Goal: Task Accomplishment & Management: Manage account settings

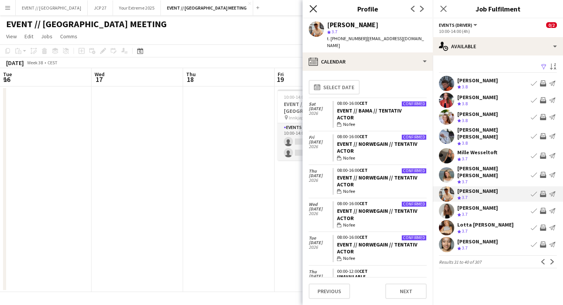
scroll to position [1228, 0]
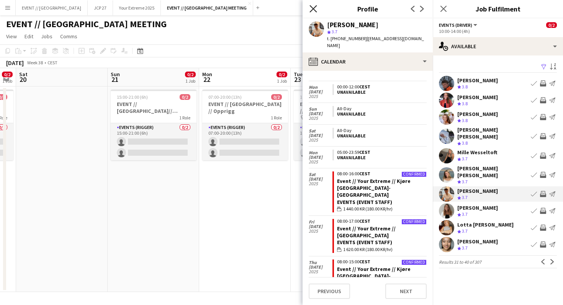
click at [313, 8] on icon at bounding box center [313, 8] width 7 height 7
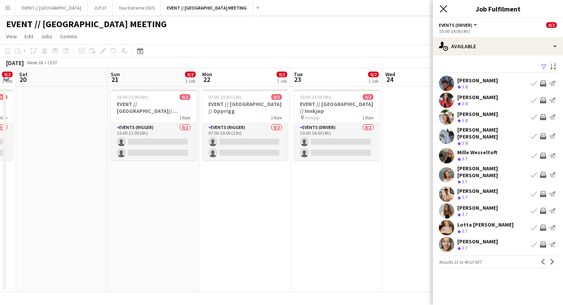
click at [444, 11] on icon "Close pop-in" at bounding box center [443, 8] width 7 height 7
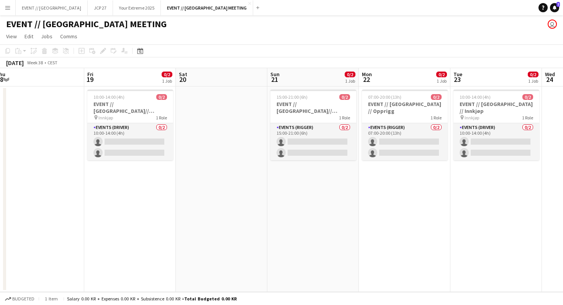
scroll to position [0, 190]
click at [269, 128] on app-date-cell "15:00-21:00 (6h) 0/2 EVENT // [GEOGRAPHIC_DATA]// Opprigg 1 Role Events (Rigger…" at bounding box center [313, 190] width 92 height 206
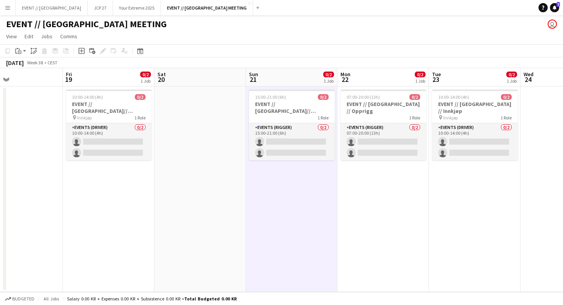
scroll to position [0, 212]
click at [449, 101] on h3 "EVENT // [GEOGRAPHIC_DATA] // Innkjøp" at bounding box center [475, 108] width 86 height 14
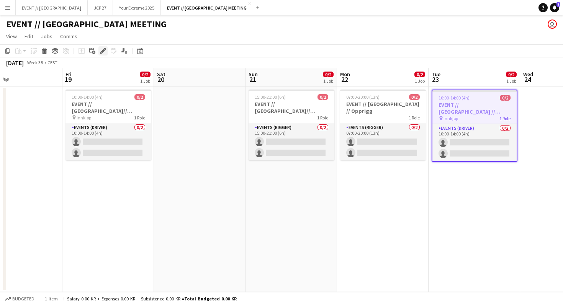
click at [103, 53] on icon "Edit" at bounding box center [103, 51] width 6 height 6
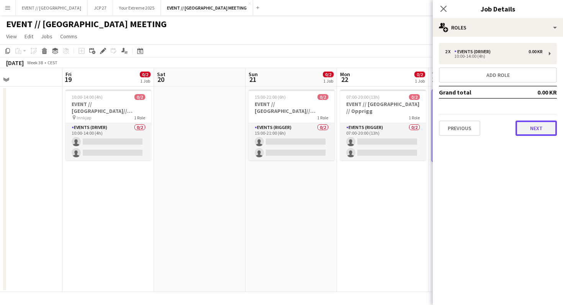
click at [528, 125] on button "Next" at bounding box center [536, 128] width 41 height 15
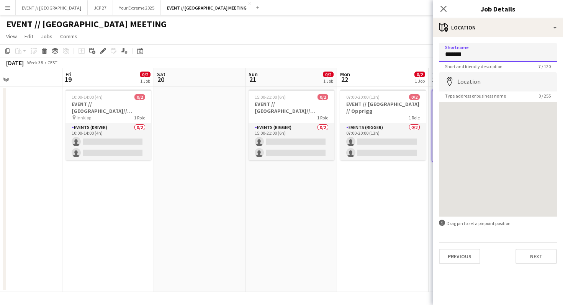
drag, startPoint x: 472, startPoint y: 50, endPoint x: 429, endPoint y: 50, distance: 42.5
click at [429, 50] on body "Menu Boards Boards Boards All jobs Status Workforce Workforce My Workforce Recr…" at bounding box center [281, 152] width 563 height 305
drag, startPoint x: 456, startPoint y: 57, endPoint x: 415, endPoint y: 57, distance: 40.6
click at [415, 57] on body "Menu Boards Boards Boards All jobs Status Workforce Workforce My Workforce Recr…" at bounding box center [281, 152] width 563 height 305
type input "**********"
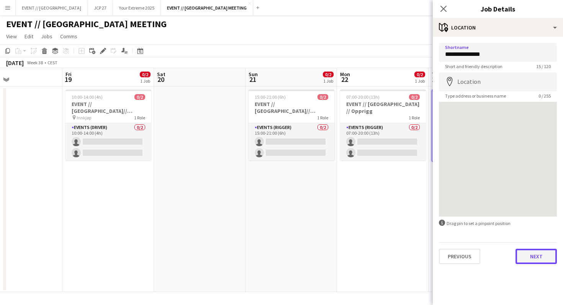
click at [534, 259] on button "Next" at bounding box center [536, 256] width 41 height 15
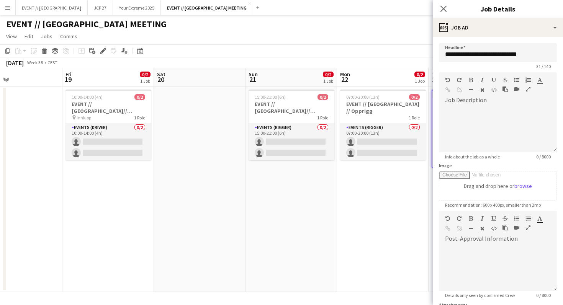
scroll to position [73, 0]
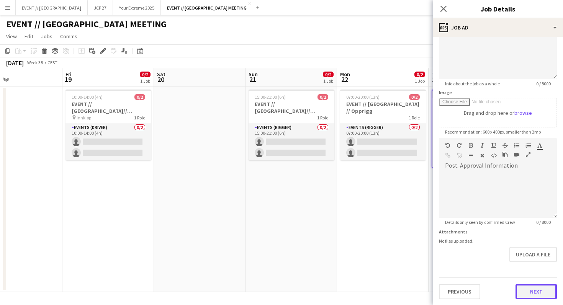
click at [540, 289] on button "Next" at bounding box center [536, 291] width 41 height 15
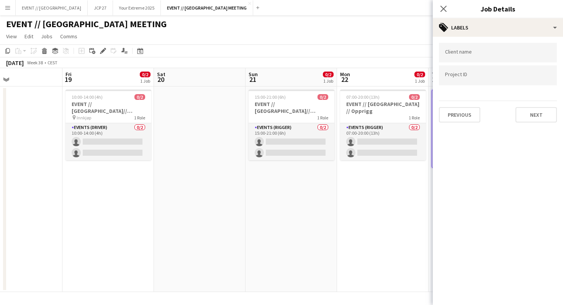
scroll to position [0, 0]
click at [534, 108] on button "Next" at bounding box center [536, 114] width 41 height 15
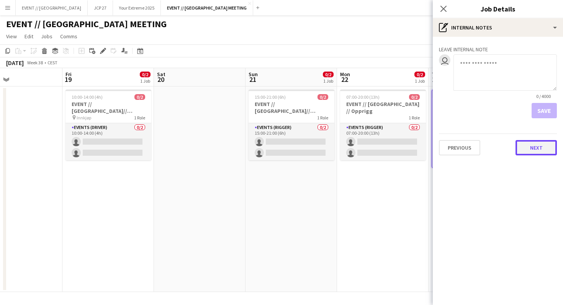
click at [536, 144] on button "Next" at bounding box center [536, 147] width 41 height 15
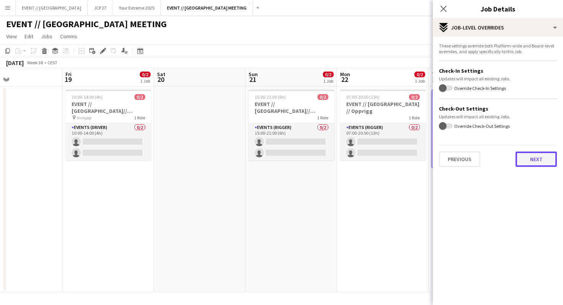
click at [529, 162] on button "Next" at bounding box center [536, 159] width 41 height 15
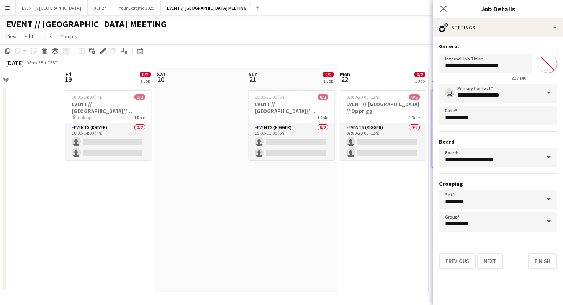
click at [510, 67] on input "**********" at bounding box center [485, 63] width 93 height 19
click at [480, 67] on input "**********" at bounding box center [485, 63] width 93 height 19
click at [459, 64] on input "**********" at bounding box center [485, 63] width 93 height 19
click at [540, 262] on button "Finish" at bounding box center [542, 261] width 29 height 15
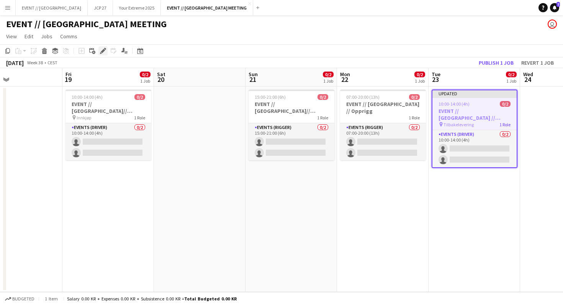
click at [102, 51] on icon at bounding box center [103, 51] width 4 height 4
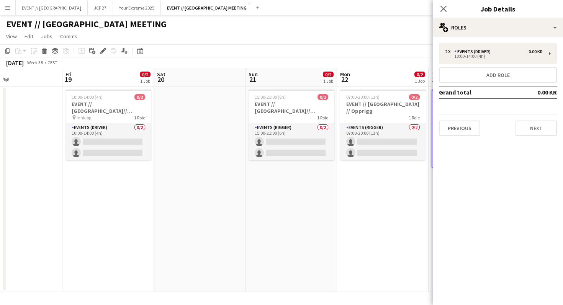
click at [529, 139] on div "2 x Events (Driver) 0.00 KR 10:00-14:00 (4h) Add role Grand total 0.00 KR Previ…" at bounding box center [498, 89] width 130 height 105
click at [532, 128] on button "Next" at bounding box center [536, 128] width 41 height 15
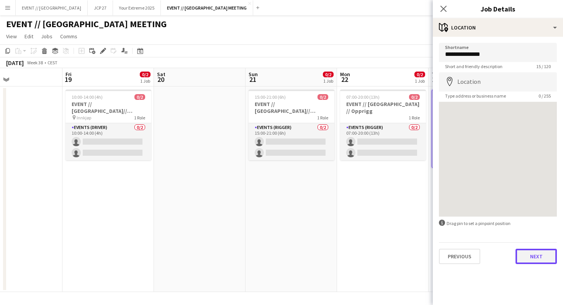
click at [533, 254] on button "Next" at bounding box center [536, 256] width 41 height 15
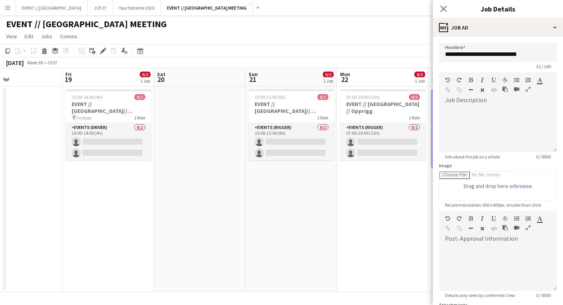
scroll to position [73, 0]
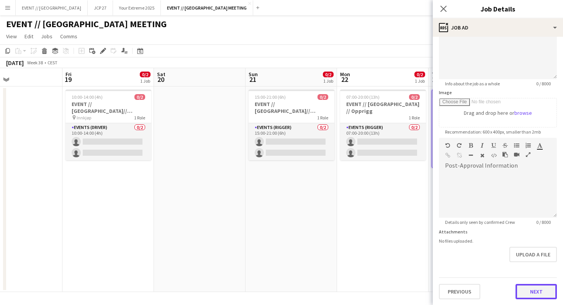
click at [541, 295] on button "Next" at bounding box center [536, 291] width 41 height 15
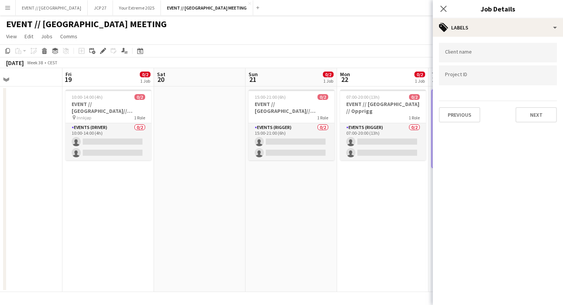
scroll to position [0, 0]
click at [527, 113] on button "Next" at bounding box center [536, 114] width 41 height 15
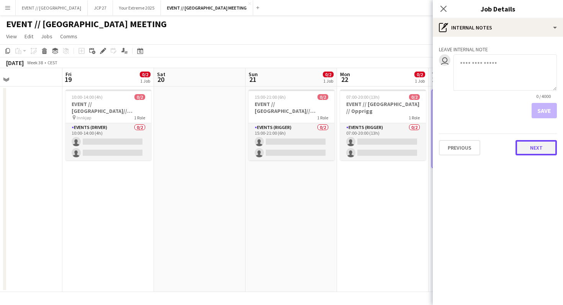
click at [541, 140] on button "Next" at bounding box center [536, 147] width 41 height 15
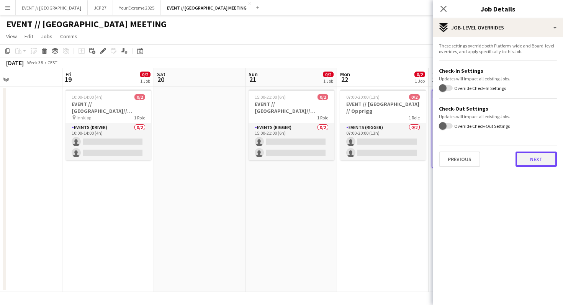
click at [531, 156] on button "Next" at bounding box center [536, 159] width 41 height 15
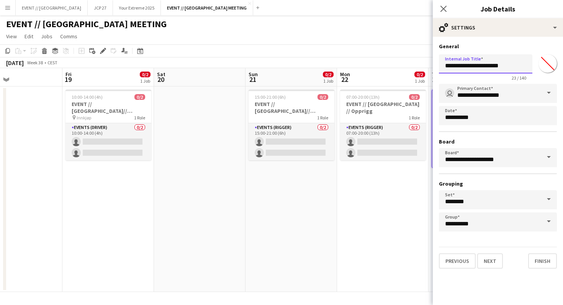
drag, startPoint x: 486, startPoint y: 64, endPoint x: 543, endPoint y: 63, distance: 57.1
click at [542, 64] on div "**********" at bounding box center [498, 65] width 118 height 29
type input "**********"
click at [548, 257] on button "Finish" at bounding box center [542, 261] width 29 height 15
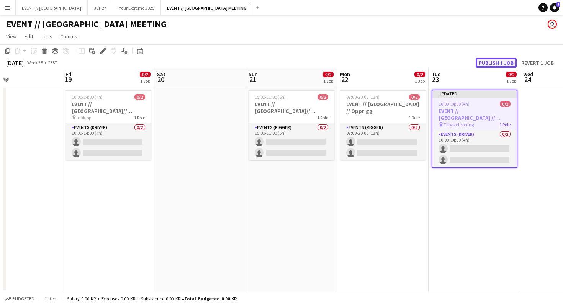
click at [503, 61] on button "Publish 1 job" at bounding box center [496, 63] width 41 height 10
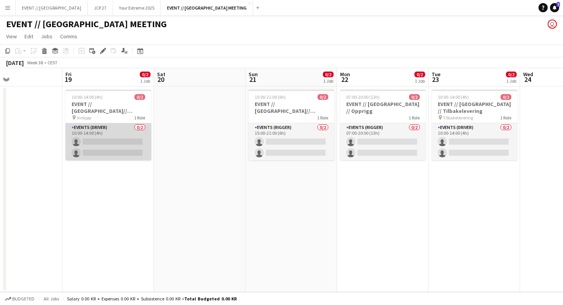
click at [102, 141] on app-card-role "Events (Driver) 0/2 10:00-14:00 (4h) single-neutral-actions single-neutral-acti…" at bounding box center [109, 141] width 86 height 37
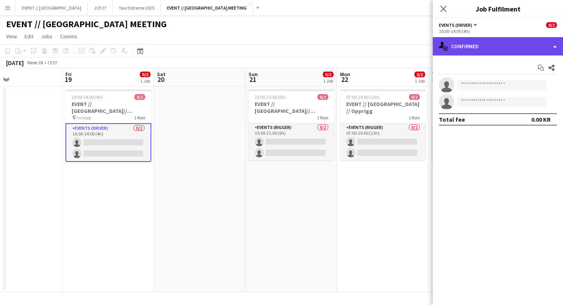
click at [469, 43] on div "single-neutral-actions-check-2 Confirmed" at bounding box center [498, 46] width 130 height 18
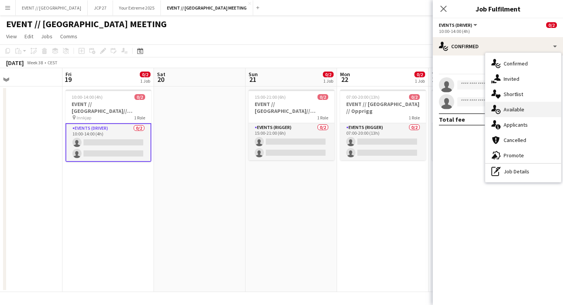
click at [516, 102] on div "single-neutral-actions-upload Available" at bounding box center [523, 109] width 76 height 15
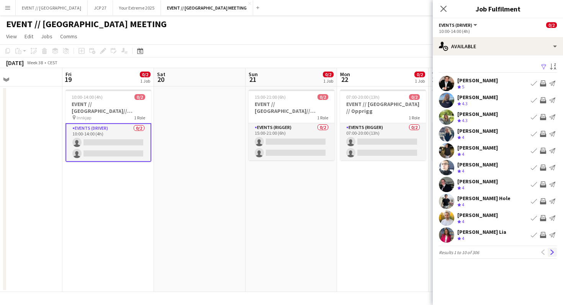
click at [551, 251] on app-icon "Next" at bounding box center [552, 252] width 5 height 5
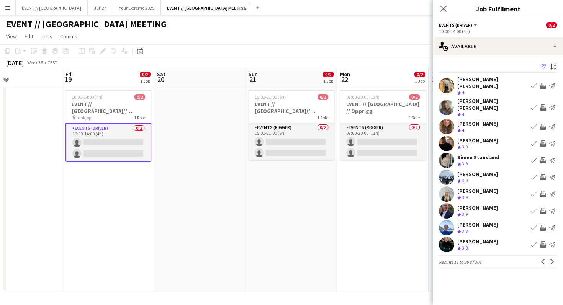
click at [551, 259] on app-icon "Next" at bounding box center [552, 261] width 5 height 5
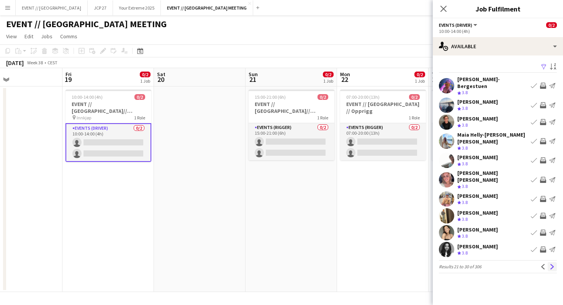
click at [551, 262] on button "Next" at bounding box center [552, 266] width 9 height 9
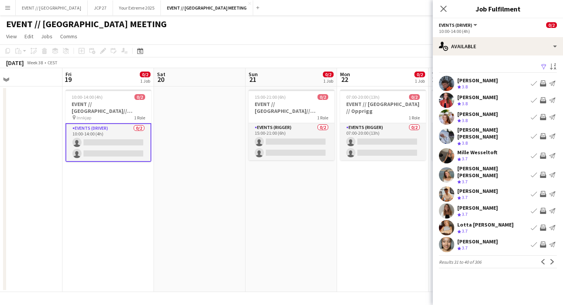
click at [551, 259] on app-icon "Next" at bounding box center [552, 261] width 5 height 5
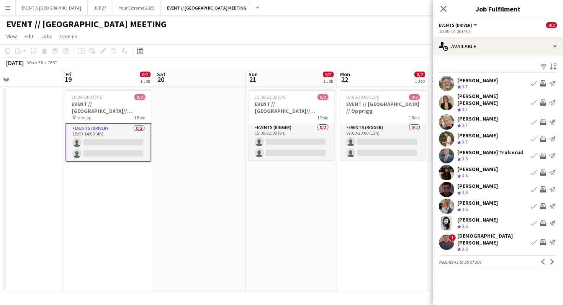
click at [447, 236] on app-user-avatar at bounding box center [446, 242] width 15 height 15
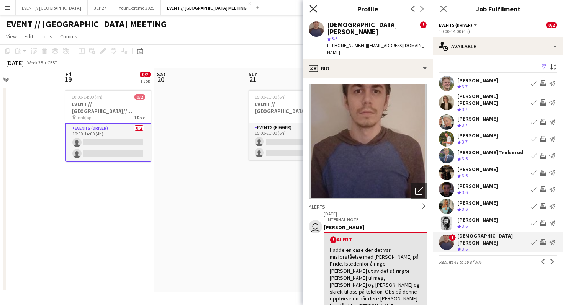
click at [314, 7] on icon "Close pop-in" at bounding box center [313, 8] width 7 height 7
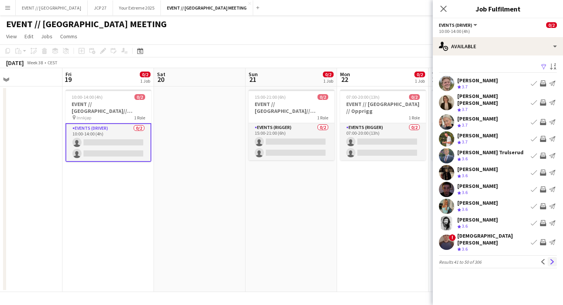
click at [551, 259] on app-icon "Next" at bounding box center [552, 261] width 5 height 5
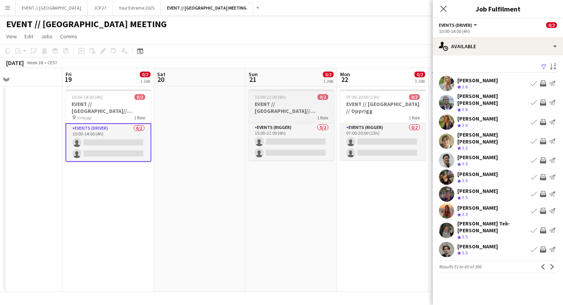
click at [290, 95] on div "15:00-21:00 (6h) 0/2" at bounding box center [292, 97] width 86 height 6
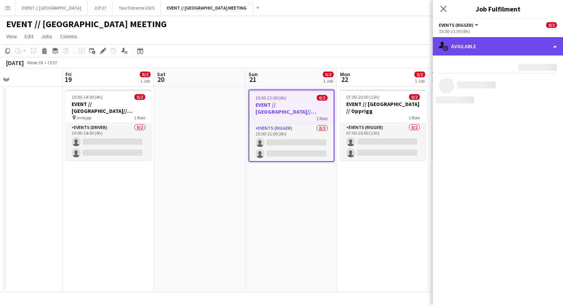
click at [478, 50] on div "single-neutral-actions-upload Available" at bounding box center [498, 46] width 130 height 18
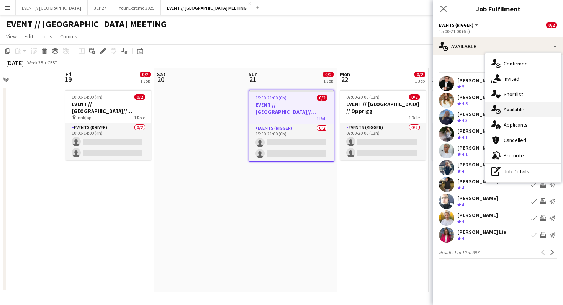
click at [511, 109] on span "Available" at bounding box center [514, 109] width 21 height 7
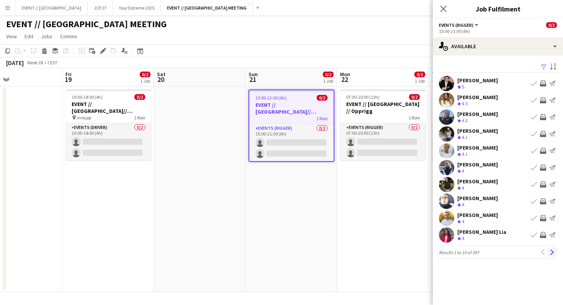
click at [553, 254] on app-icon "Next" at bounding box center [552, 252] width 5 height 5
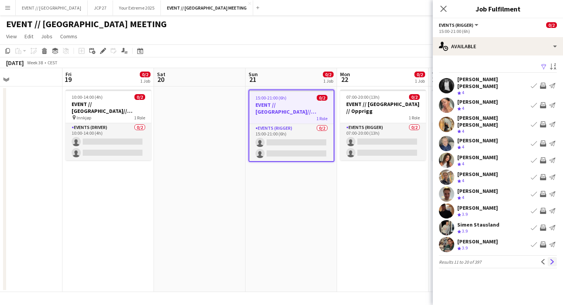
click at [553, 259] on app-icon "Next" at bounding box center [552, 261] width 5 height 5
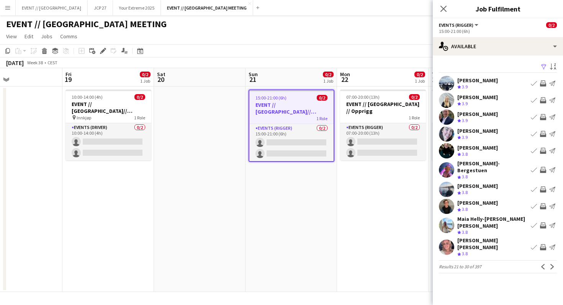
click at [553, 264] on app-icon "Next" at bounding box center [552, 266] width 5 height 5
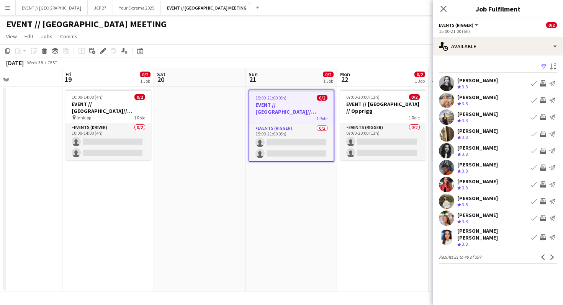
click at [553, 255] on app-icon "Next" at bounding box center [552, 257] width 5 height 5
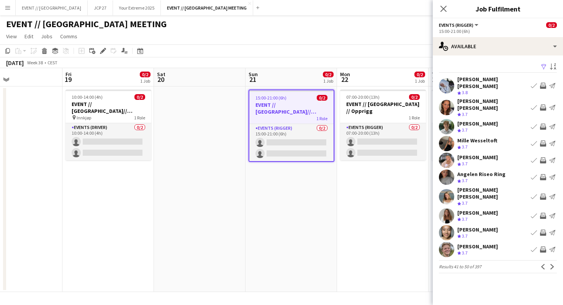
click at [553, 264] on app-icon "Next" at bounding box center [552, 266] width 5 height 5
click at [553, 254] on mat-expansion-panel "users Available Filter Sort asc [PERSON_NAME] [PERSON_NAME] Crew rating 3.8 Boo…" at bounding box center [498, 181] width 130 height 250
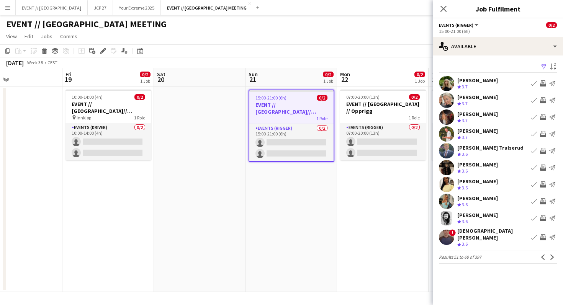
click at [553, 255] on app-icon "Next" at bounding box center [552, 257] width 5 height 5
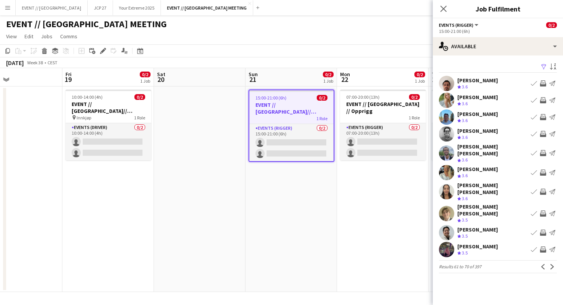
click at [543, 211] on app-icon "Invite crew" at bounding box center [543, 214] width 6 height 6
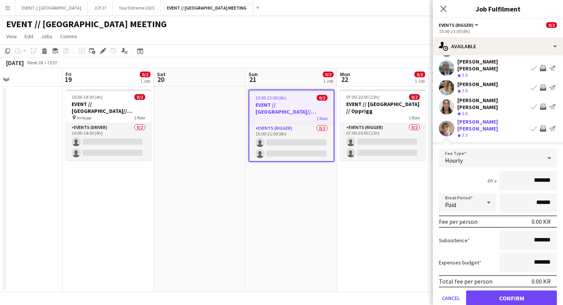
scroll to position [137, 0]
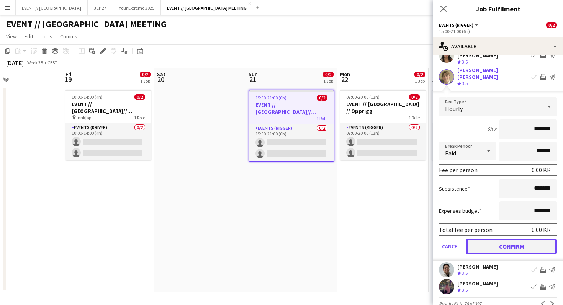
click at [527, 239] on button "Confirm" at bounding box center [511, 246] width 91 height 15
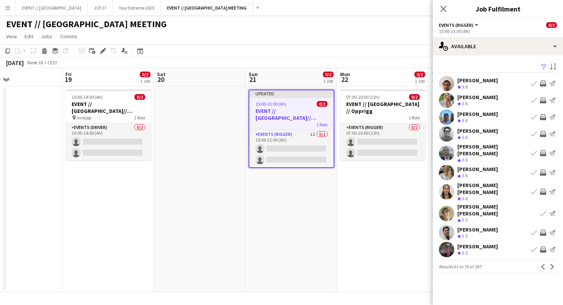
scroll to position [0, 0]
click at [552, 262] on button "Next" at bounding box center [552, 266] width 9 height 9
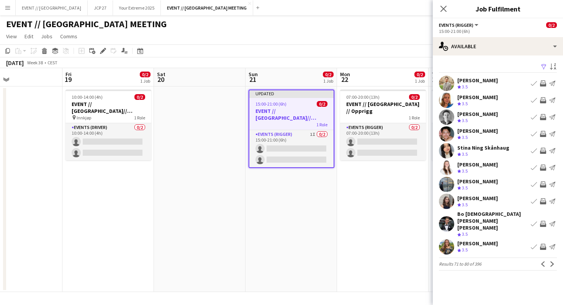
click at [552, 258] on app-pager "Results 71 to 80 of 396 Previous Next" at bounding box center [498, 264] width 118 height 13
click at [552, 262] on app-icon "Next" at bounding box center [552, 264] width 5 height 5
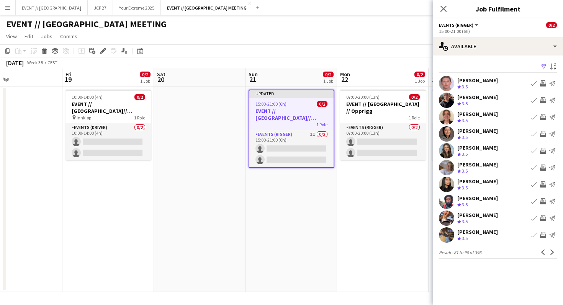
click at [552, 254] on app-icon "Next" at bounding box center [552, 252] width 5 height 5
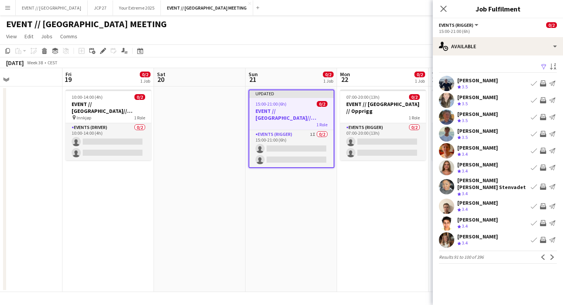
click at [552, 254] on button "Next" at bounding box center [552, 257] width 9 height 9
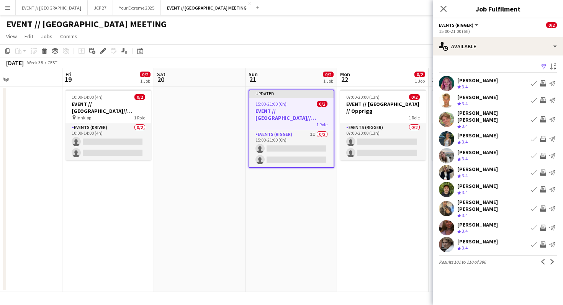
click at [445, 188] on app-user-avatar at bounding box center [446, 189] width 15 height 15
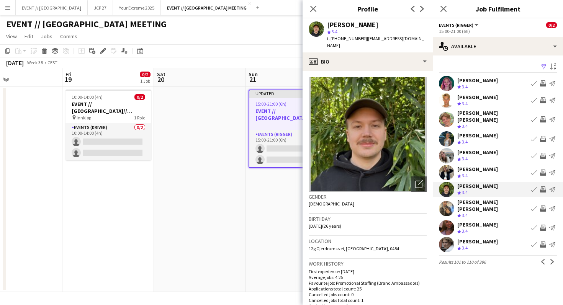
click at [445, 188] on app-user-avatar at bounding box center [446, 189] width 15 height 15
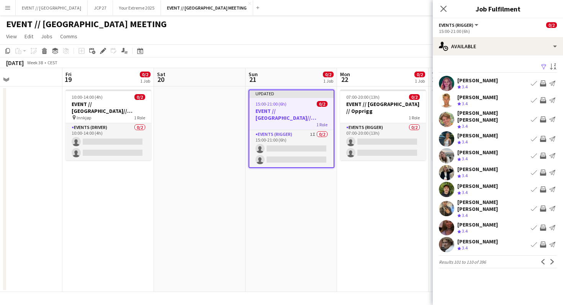
click at [444, 220] on app-user-avatar at bounding box center [446, 227] width 15 height 15
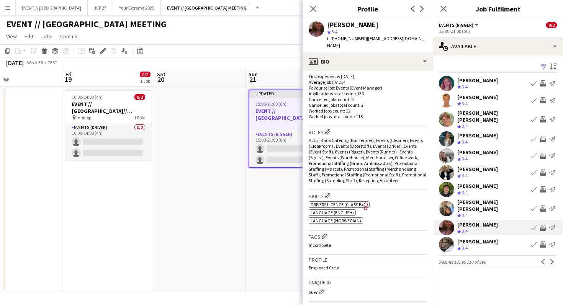
scroll to position [322, 0]
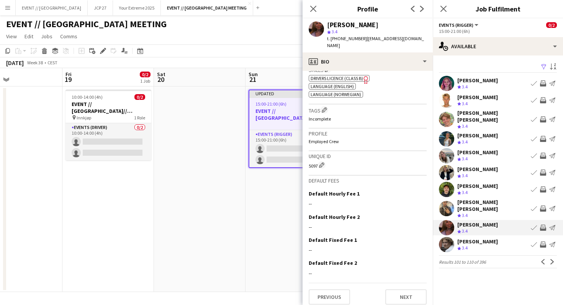
click at [545, 225] on app-icon "Invite crew" at bounding box center [543, 228] width 6 height 6
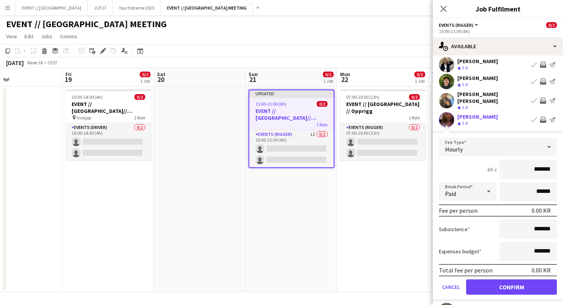
scroll to position [137, 0]
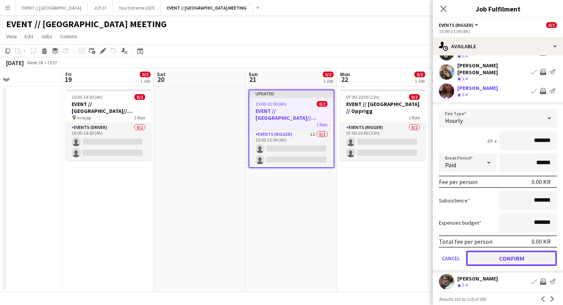
click at [532, 253] on button "Confirm" at bounding box center [511, 258] width 91 height 15
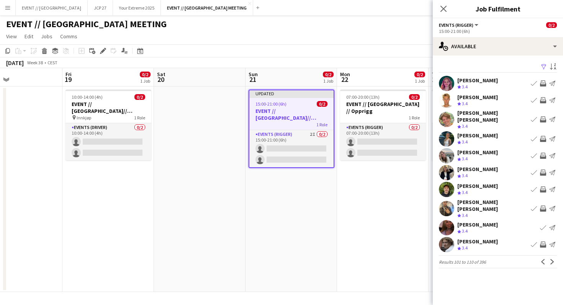
scroll to position [0, 0]
click at [444, 11] on icon "Close pop-in" at bounding box center [443, 8] width 7 height 7
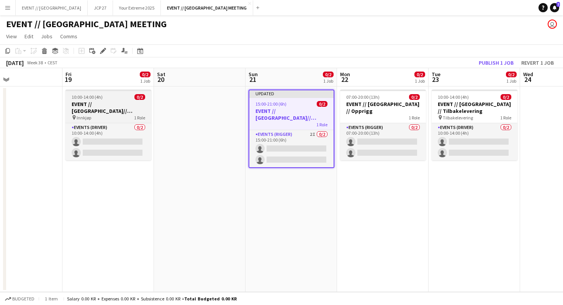
click at [105, 115] on div "pin Innkjøp 1 Role" at bounding box center [109, 118] width 86 height 6
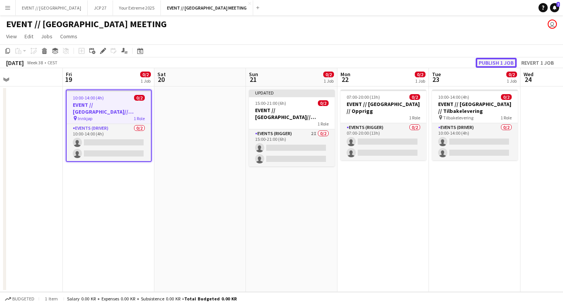
click at [499, 65] on button "Publish 1 job" at bounding box center [496, 63] width 41 height 10
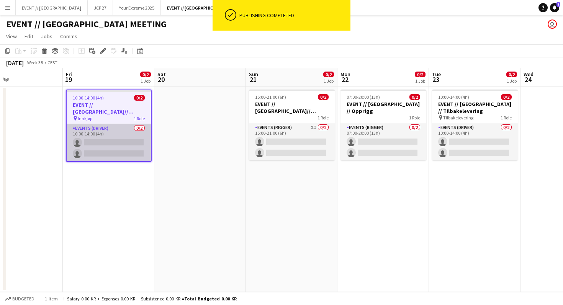
click at [109, 128] on app-card-role "Events (Driver) 0/2 10:00-14:00 (4h) single-neutral-actions single-neutral-acti…" at bounding box center [109, 142] width 84 height 37
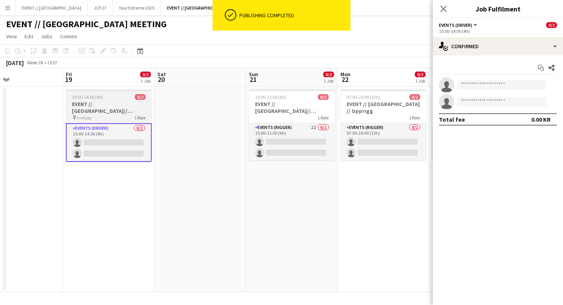
click at [104, 115] on app-job-card "10:00-14:00 (4h) 0/2 EVENT // [GEOGRAPHIC_DATA]// Innkjøp pin Innkjøp 1 Role Ev…" at bounding box center [109, 126] width 86 height 72
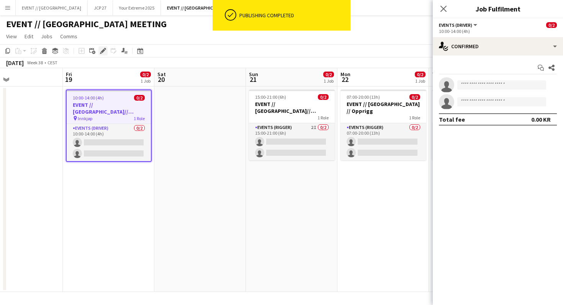
click at [103, 50] on icon at bounding box center [103, 51] width 4 height 4
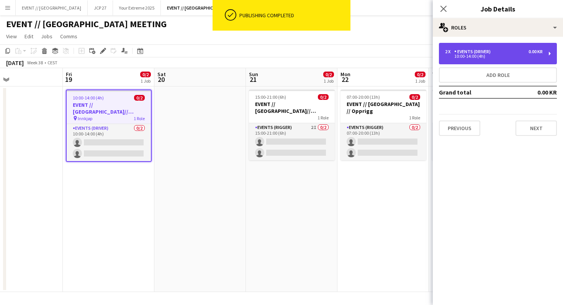
click at [474, 56] on div "10:00-14:00 (4h)" at bounding box center [494, 56] width 98 height 4
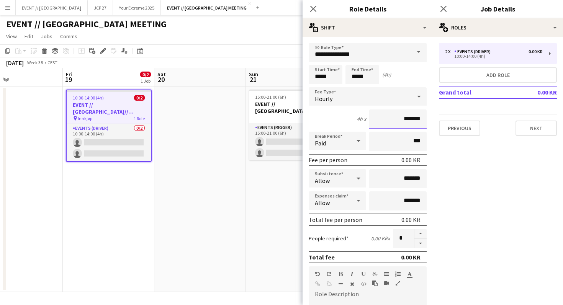
click at [400, 117] on input "*******" at bounding box center [397, 119] width 57 height 19
type input "*********"
click at [356, 117] on div "4h x *********" at bounding box center [368, 119] width 118 height 19
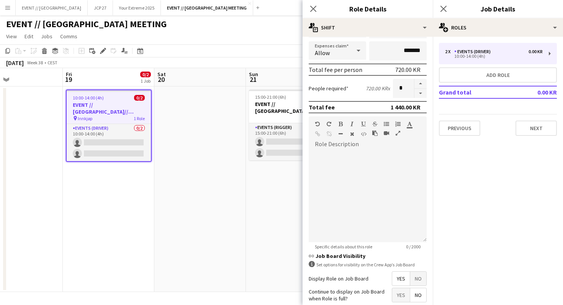
scroll to position [213, 0]
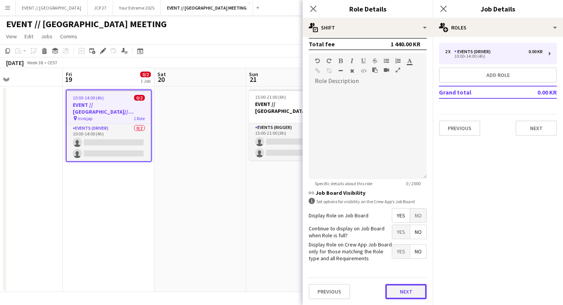
click at [399, 291] on button "Next" at bounding box center [405, 291] width 41 height 15
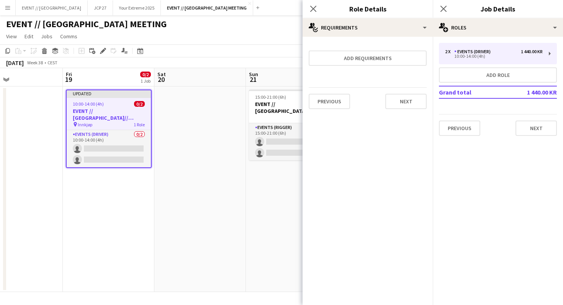
click at [278, 219] on app-date-cell "15:00-21:00 (6h) 0/2 EVENT // [GEOGRAPHIC_DATA]// Opprigg 1 Role Events (Rigger…" at bounding box center [292, 190] width 92 height 206
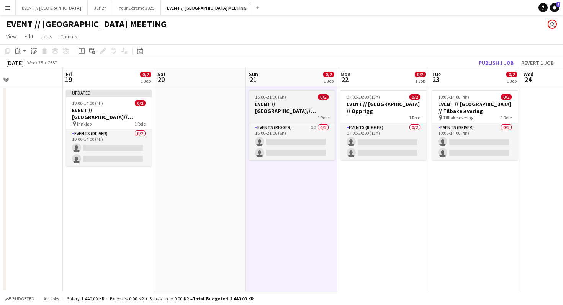
click at [282, 97] on span "15:00-21:00 (6h)" at bounding box center [270, 97] width 31 height 6
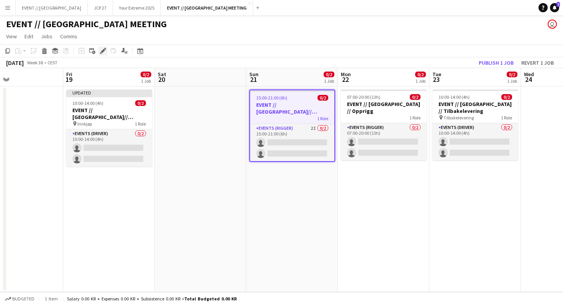
click at [105, 51] on icon "Edit" at bounding box center [103, 51] width 6 height 6
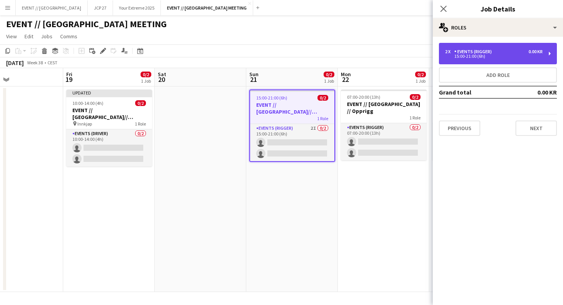
click at [452, 55] on div "15:00-21:00 (6h)" at bounding box center [494, 56] width 98 height 4
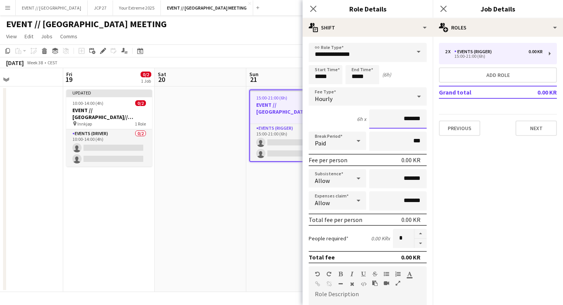
click at [402, 121] on input "*******" at bounding box center [397, 119] width 57 height 19
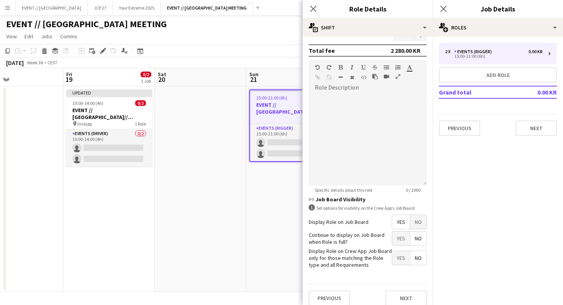
type input "*********"
click at [275, 211] on app-date-cell "15:00-21:00 (6h) 0/2 EVENT // [GEOGRAPHIC_DATA]// Opprigg 1 Role Events (Rigger…" at bounding box center [292, 190] width 92 height 206
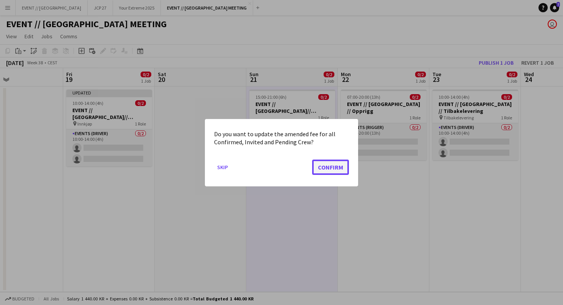
click at [334, 161] on button "Confirm" at bounding box center [330, 166] width 37 height 15
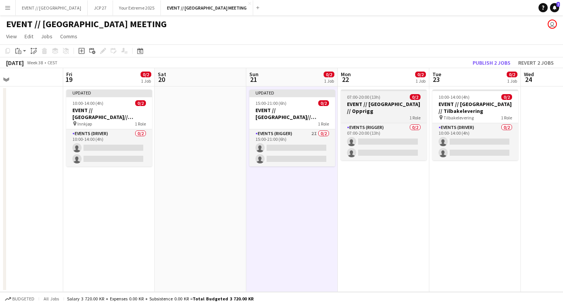
click at [366, 115] on div "1 Role" at bounding box center [384, 118] width 86 height 6
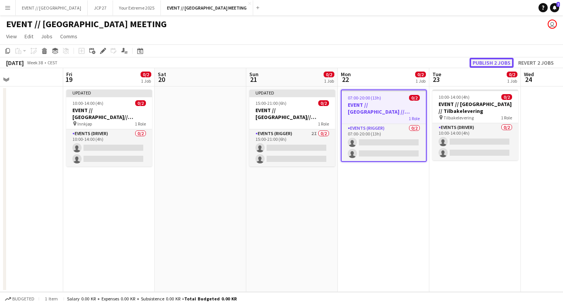
click at [502, 61] on button "Publish 2 jobs" at bounding box center [492, 63] width 44 height 10
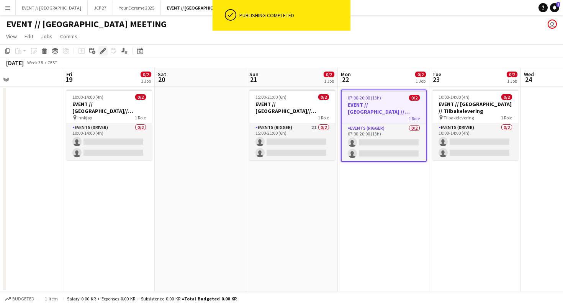
click at [103, 52] on icon at bounding box center [103, 51] width 4 height 4
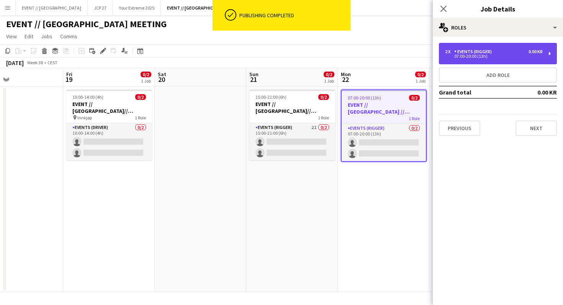
click at [485, 49] on div "Events (Rigger)" at bounding box center [474, 51] width 41 height 5
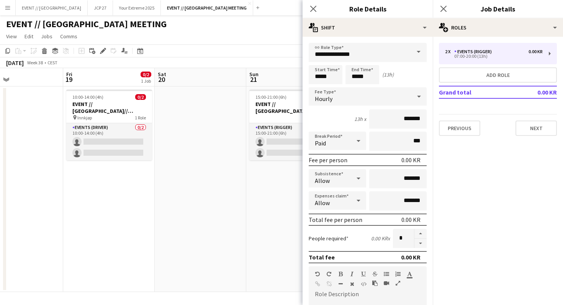
click at [395, 168] on form "**********" at bounding box center [368, 281] width 130 height 476
click at [395, 177] on input "*******" at bounding box center [397, 178] width 57 height 19
type input "****"
click at [396, 116] on input "*******" at bounding box center [397, 119] width 57 height 19
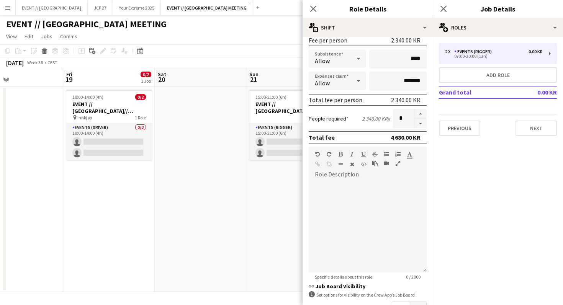
scroll to position [213, 0]
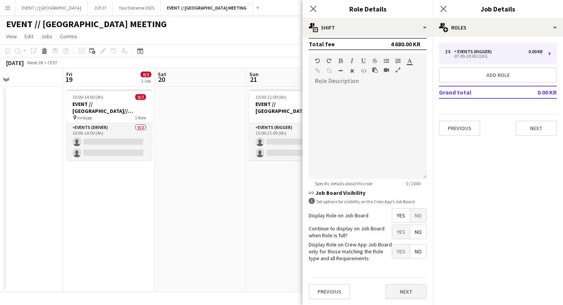
type input "*********"
click at [410, 294] on button "Next" at bounding box center [405, 291] width 41 height 15
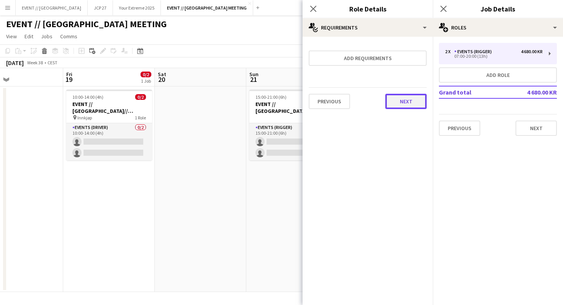
click at [415, 103] on button "Next" at bounding box center [405, 101] width 41 height 15
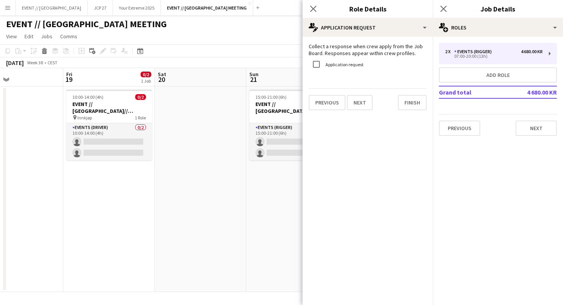
click at [263, 206] on app-date-cell "15:00-21:00 (6h) 0/2 EVENT // [GEOGRAPHIC_DATA]// Opprigg 1 Role Events (Rigger…" at bounding box center [292, 190] width 92 height 206
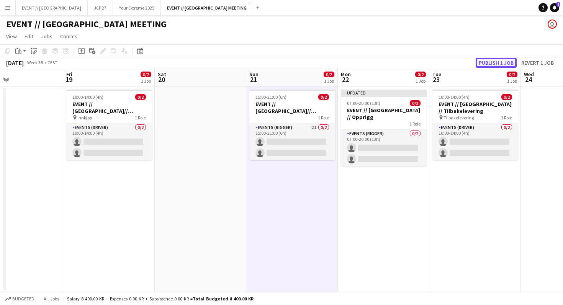
click at [510, 59] on button "Publish 1 job" at bounding box center [496, 63] width 41 height 10
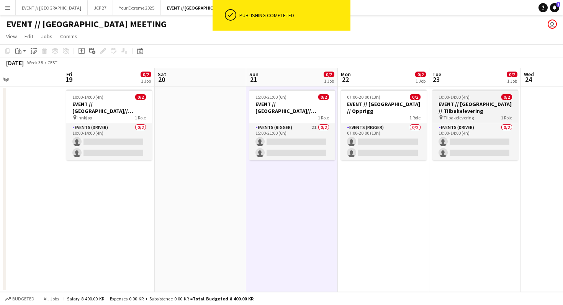
click at [456, 105] on h3 "EVENT // [GEOGRAPHIC_DATA] // Tilbakelevering" at bounding box center [476, 108] width 86 height 14
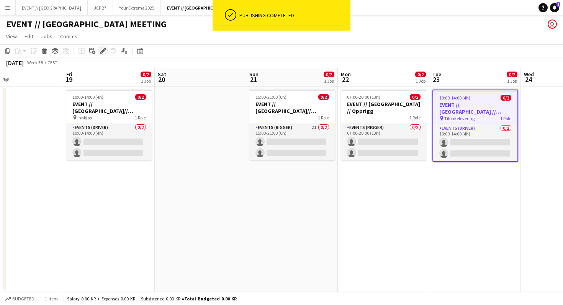
click at [105, 46] on div "Edit" at bounding box center [102, 50] width 9 height 9
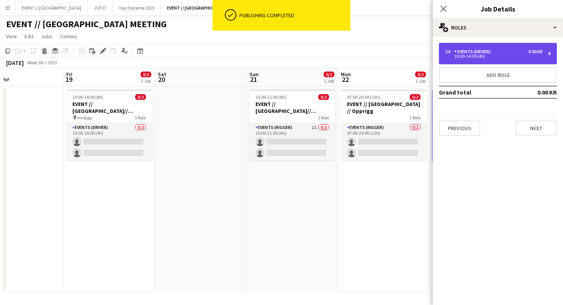
click at [502, 49] on div "2 x Events (Driver) 0.00 KR" at bounding box center [494, 51] width 98 height 5
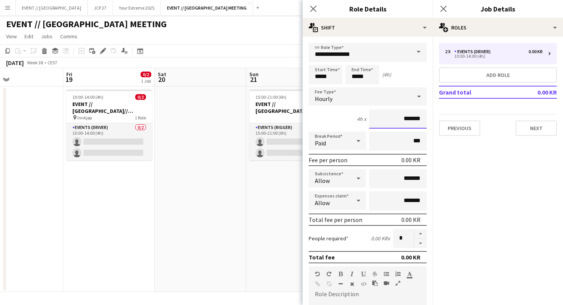
click at [396, 125] on input "*******" at bounding box center [397, 119] width 57 height 19
click at [396, 117] on input "*******" at bounding box center [397, 119] width 57 height 19
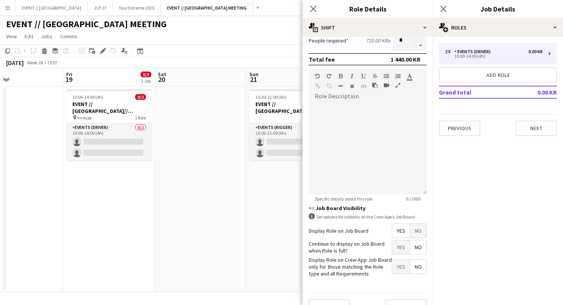
scroll to position [213, 0]
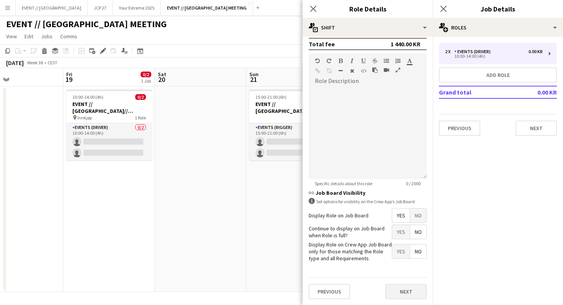
type input "*********"
click at [404, 293] on button "Next" at bounding box center [405, 291] width 41 height 15
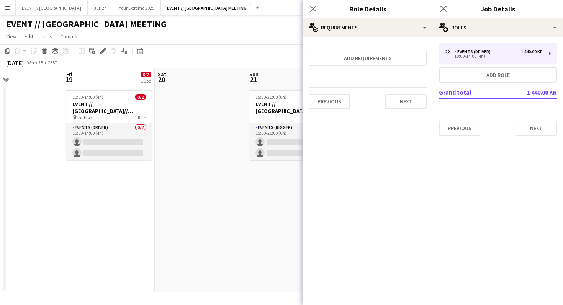
scroll to position [0, 0]
click at [415, 97] on button "Next" at bounding box center [405, 101] width 41 height 15
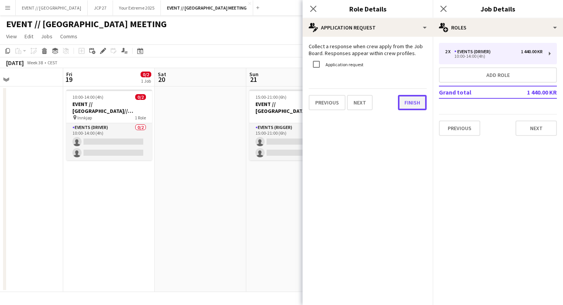
click at [416, 103] on button "Finish" at bounding box center [412, 102] width 29 height 15
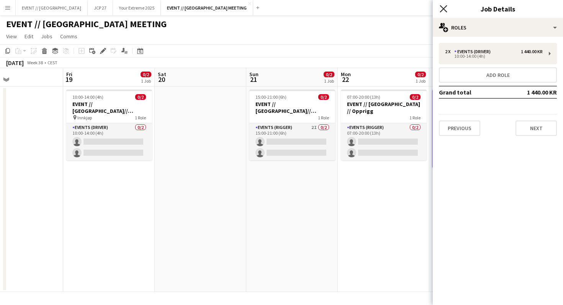
click at [440, 6] on icon "Close pop-in" at bounding box center [443, 8] width 7 height 7
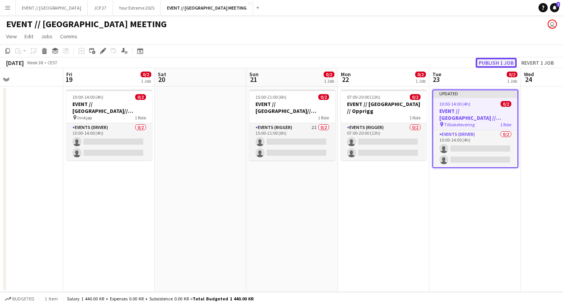
click at [495, 64] on button "Publish 1 job" at bounding box center [496, 63] width 41 height 10
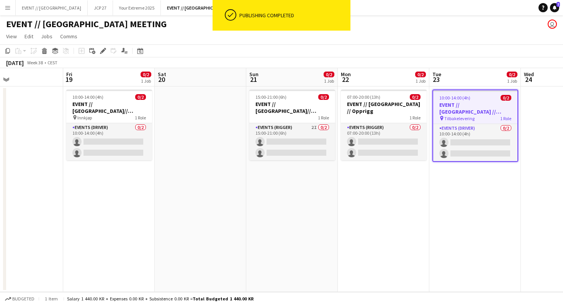
click at [4, 7] on button "Menu" at bounding box center [7, 7] width 15 height 15
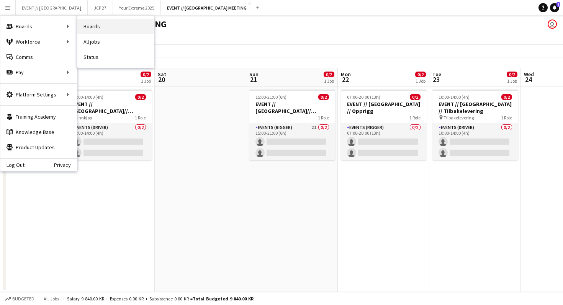
click at [84, 29] on link "Boards" at bounding box center [115, 26] width 77 height 15
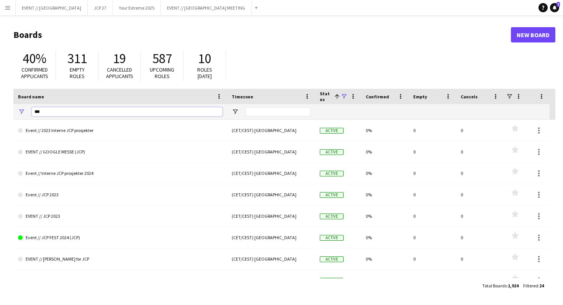
click at [85, 111] on input "***" at bounding box center [127, 111] width 191 height 9
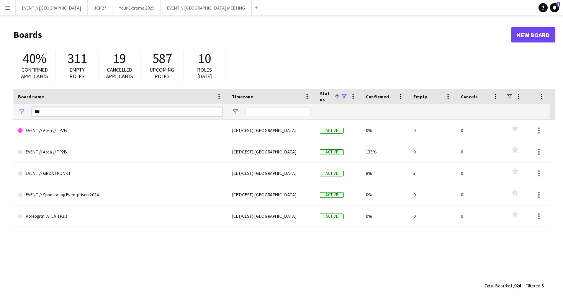
type input "****"
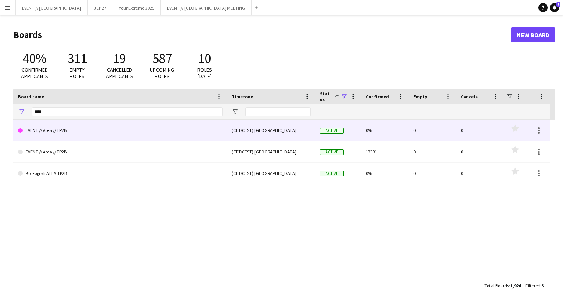
click at [45, 129] on link "EVENT // Atea // TP2B" at bounding box center [120, 130] width 205 height 21
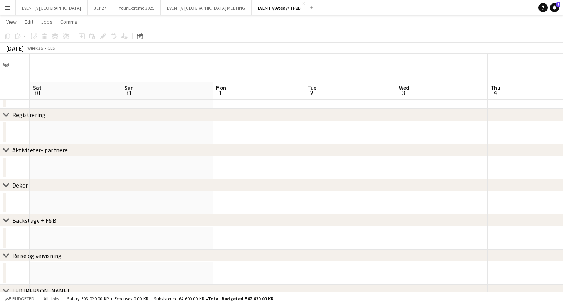
scroll to position [28, 0]
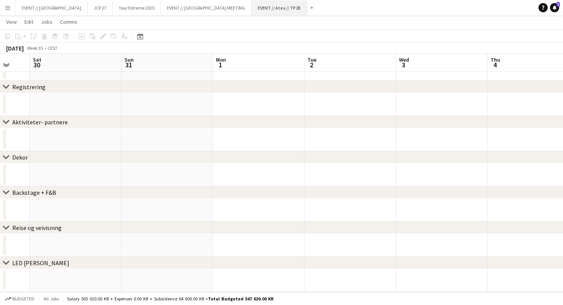
click at [252, 3] on button "EVENT // Atea // TP2B Close" at bounding box center [280, 7] width 56 height 15
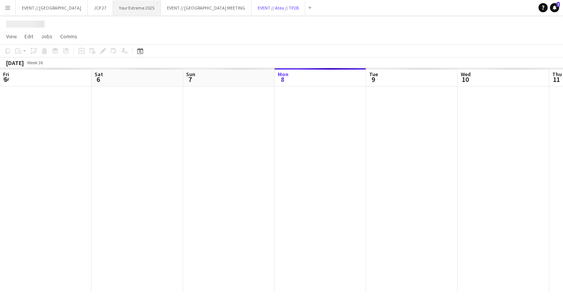
scroll to position [0, 183]
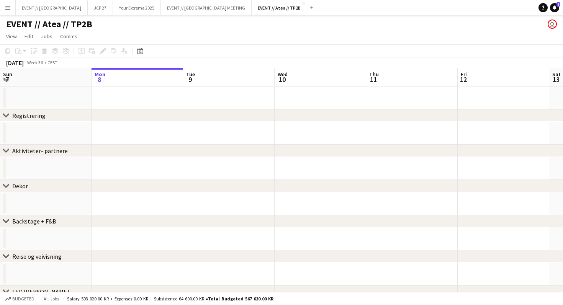
click at [10, 5] on app-icon "Menu" at bounding box center [8, 8] width 6 height 6
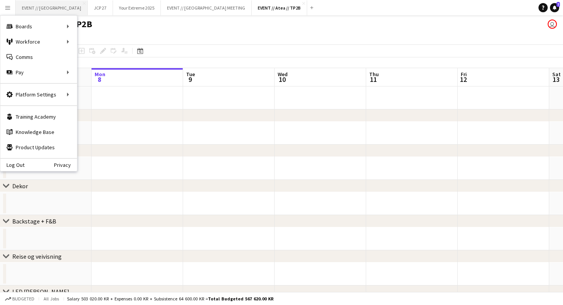
click at [41, 3] on button "EVENT // Heidelberg Close" at bounding box center [52, 7] width 72 height 15
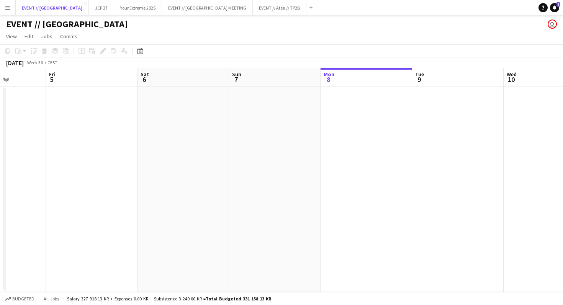
scroll to position [0, 192]
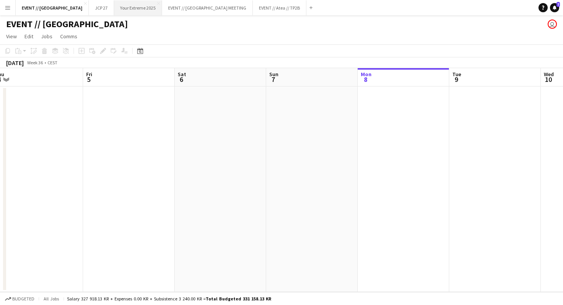
click at [120, 2] on button "Your Extreme 2025 Close" at bounding box center [138, 7] width 48 height 15
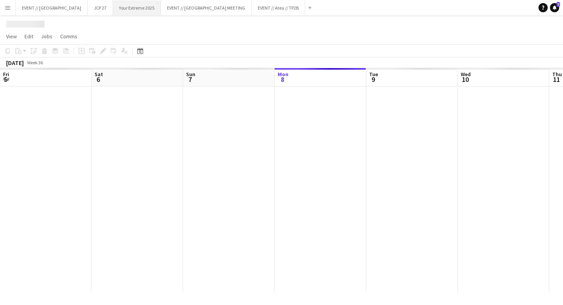
scroll to position [0, 183]
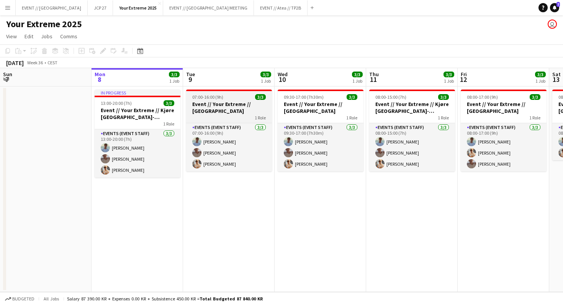
click at [230, 115] on div "1 Role" at bounding box center [229, 118] width 86 height 6
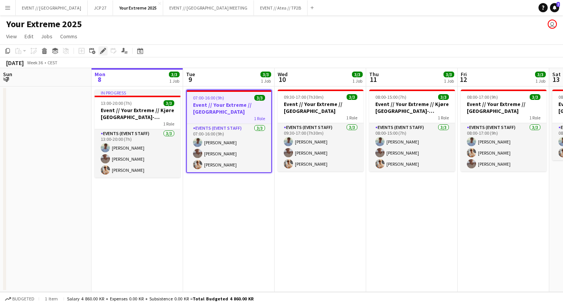
click at [102, 49] on icon "Edit" at bounding box center [103, 51] width 6 height 6
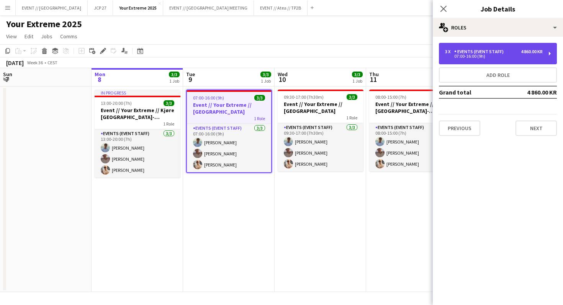
click at [482, 47] on div "3 x Events (Event Staff) 4 860.00 KR 07:00-16:00 (9h)" at bounding box center [498, 53] width 118 height 21
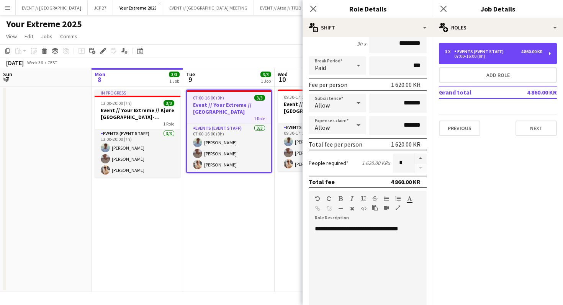
scroll to position [108, 0]
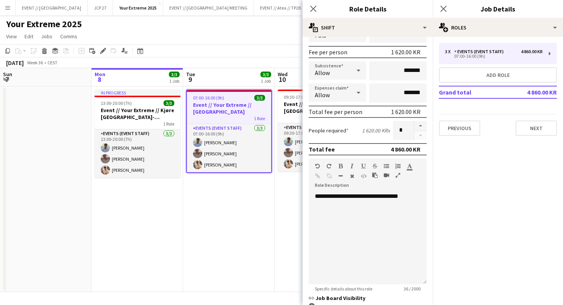
click at [275, 191] on app-date-cell "09:30-17:00 (7h30m) 3/3 Event // Your Extreme // [GEOGRAPHIC_DATA] 1 Role Event…" at bounding box center [321, 190] width 92 height 206
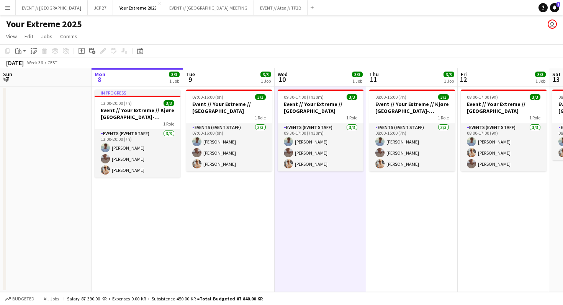
click at [301, 44] on app-page-menu "View Day view expanded Day view collapsed Month view Date picker Jump to [DATE]…" at bounding box center [281, 37] width 563 height 15
